Goal: Transaction & Acquisition: Book appointment/travel/reservation

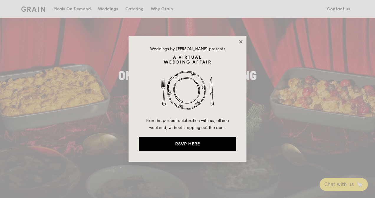
click at [239, 42] on icon at bounding box center [240, 41] width 3 height 3
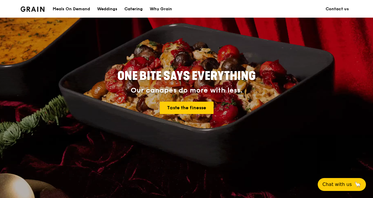
click at [138, 9] on div "Catering" at bounding box center [134, 9] width 18 height 18
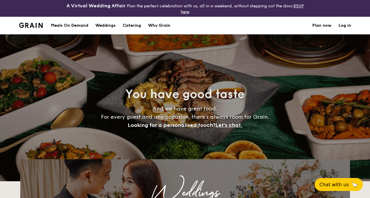
select select
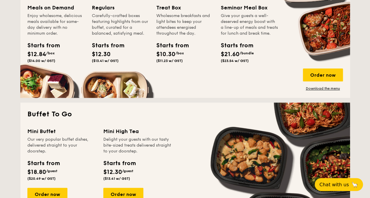
scroll to position [324, 0]
